Goal: Task Accomplishment & Management: Use online tool/utility

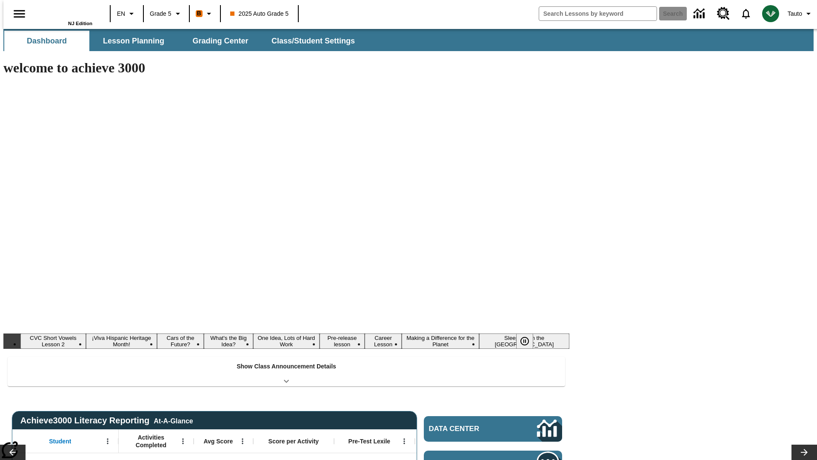
type input "-1"
click at [130, 41] on button "Lesson Planning" at bounding box center [133, 41] width 85 height 20
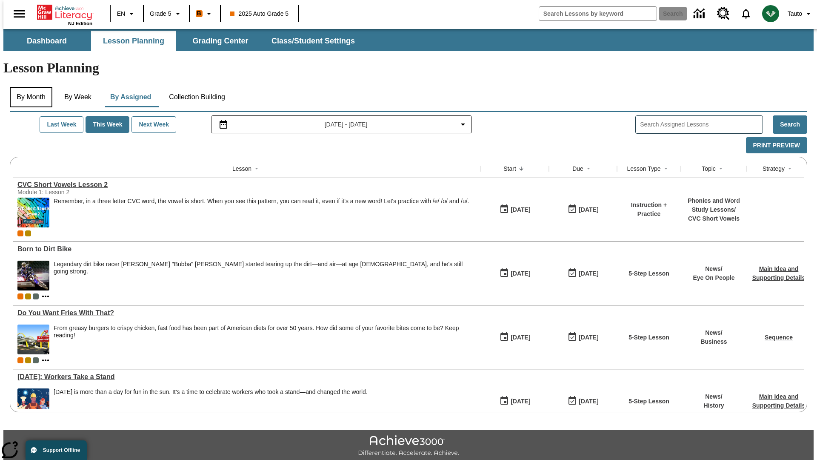
click at [29, 87] on button "By Month" at bounding box center [31, 97] width 43 height 20
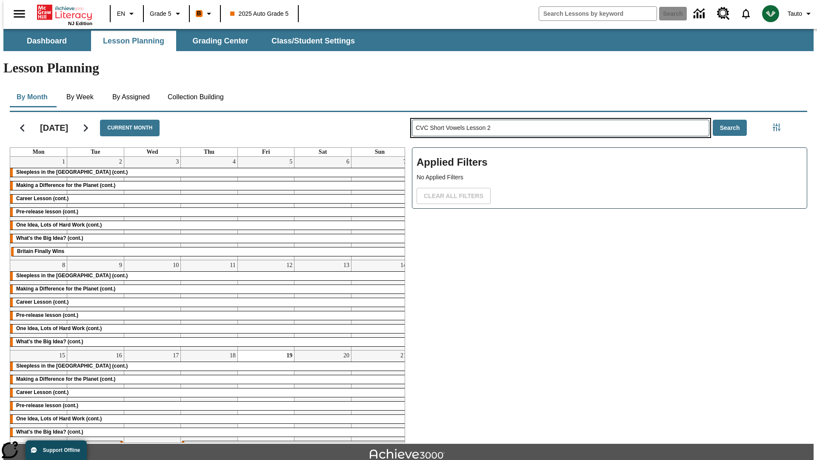
type input "CVC Short Vowels Lesson 2"
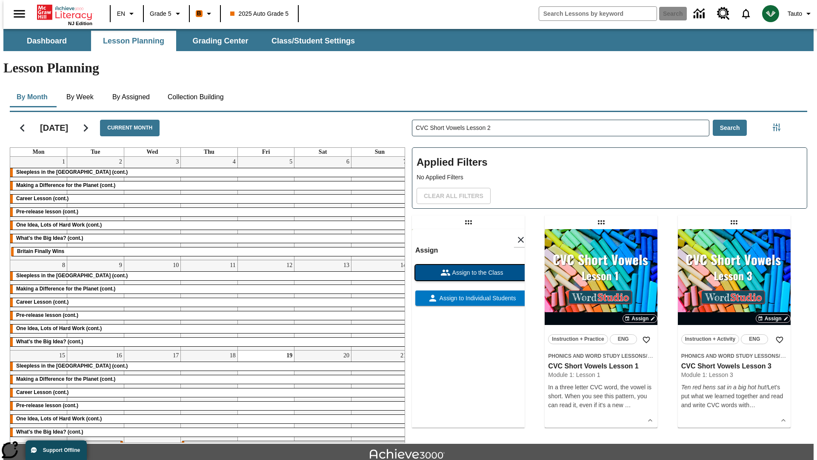
click at [468, 268] on span "Assign to the Class" at bounding box center [477, 272] width 53 height 9
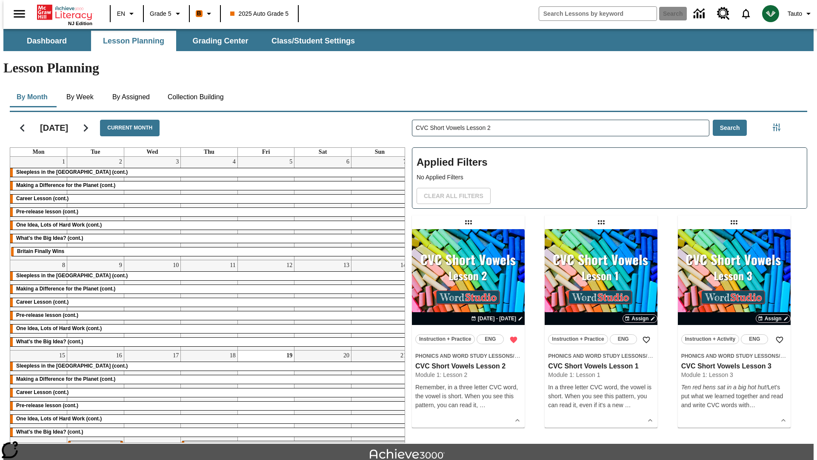
scroll to position [19, 0]
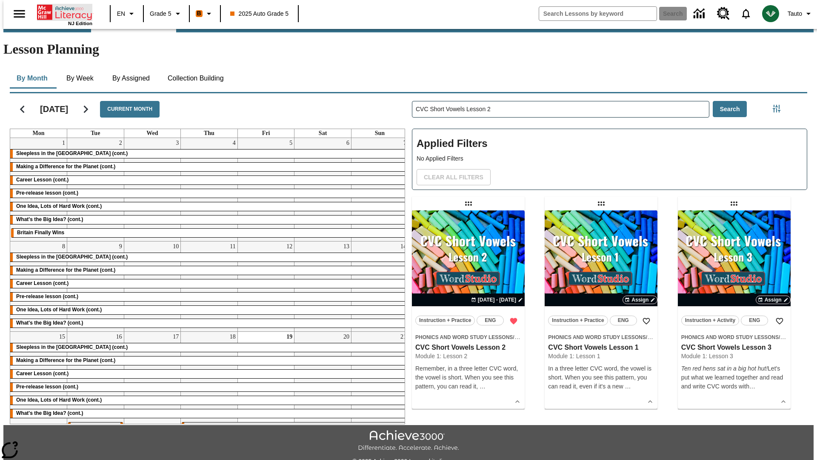
click at [61, 11] on icon "Home" at bounding box center [65, 12] width 57 height 17
